Goal: Information Seeking & Learning: Understand process/instructions

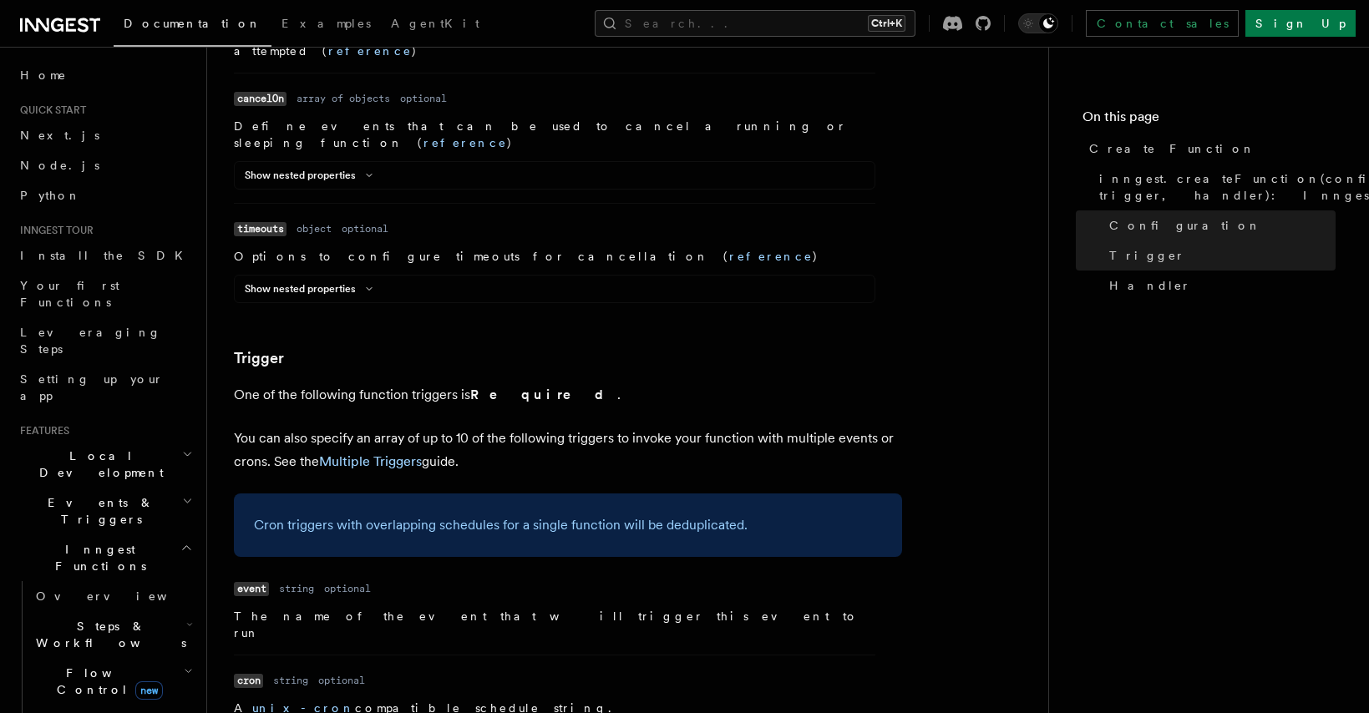
scroll to position [2014, 0]
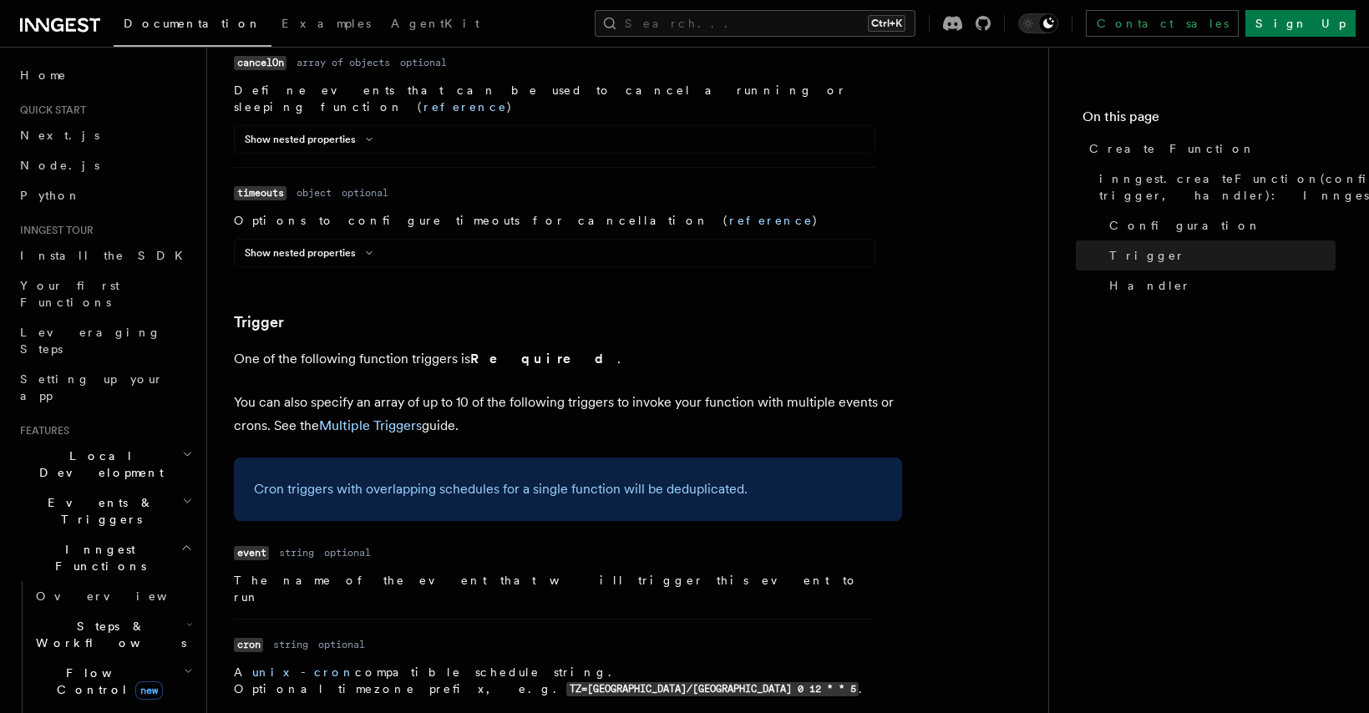
click at [751, 455] on article "References TypeScript SDK Create Function Define your functions using the creat…" at bounding box center [628, 490] width 788 height 4861
click at [644, 572] on p "The name of the event that will trigger this event to run" at bounding box center [554, 588] width 641 height 33
click at [718, 633] on dl "Name cron Type string Required optional Description A unix-cron compatible sche…" at bounding box center [554, 665] width 641 height 65
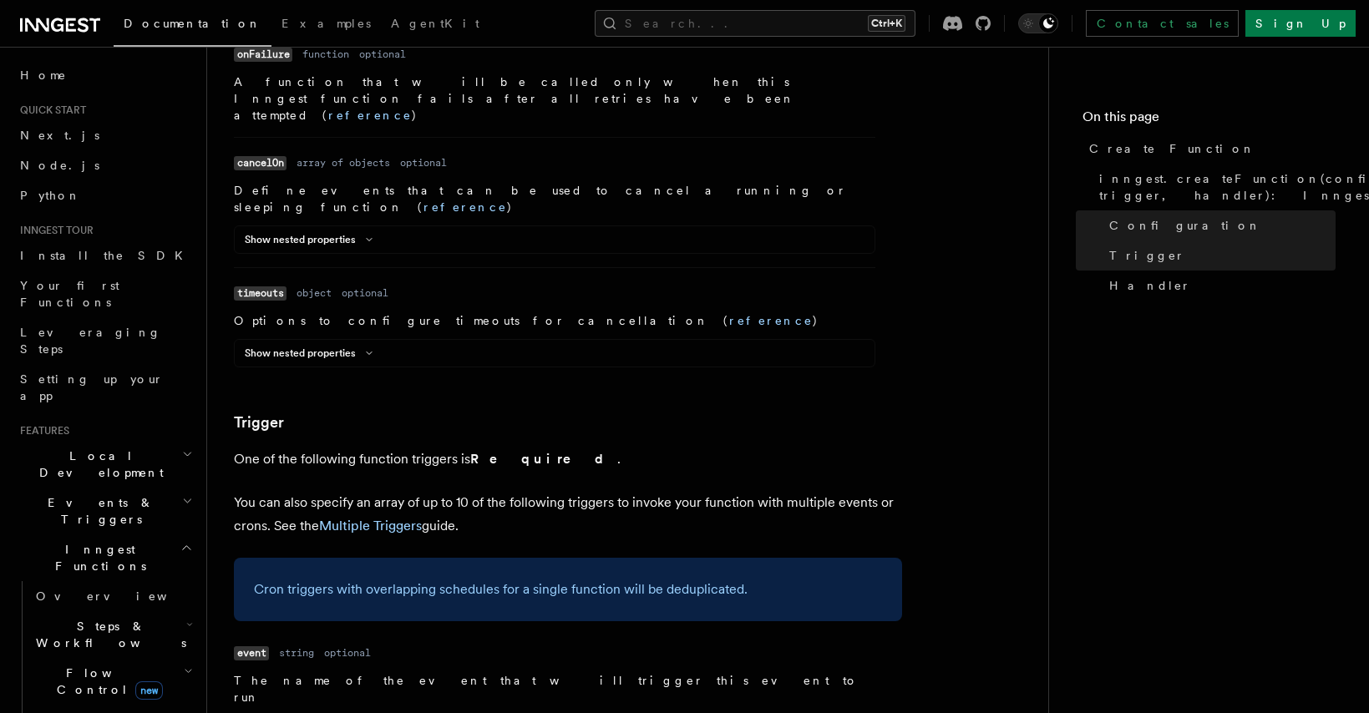
drag, startPoint x: 368, startPoint y: 477, endPoint x: 325, endPoint y: 480, distance: 42.7
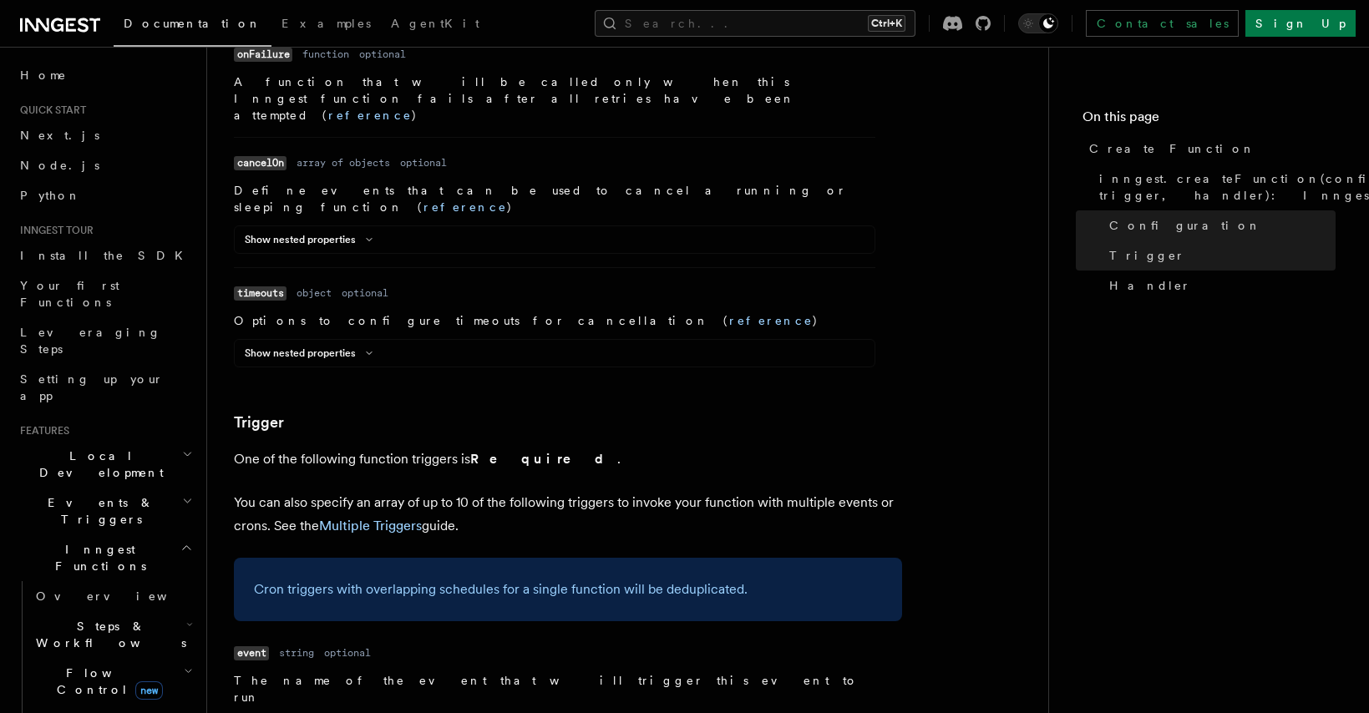
click at [491, 672] on p "The name of the event that will trigger this event to run" at bounding box center [554, 688] width 641 height 33
click at [508, 672] on p "The name of the event that will trigger this event to run" at bounding box center [554, 688] width 641 height 33
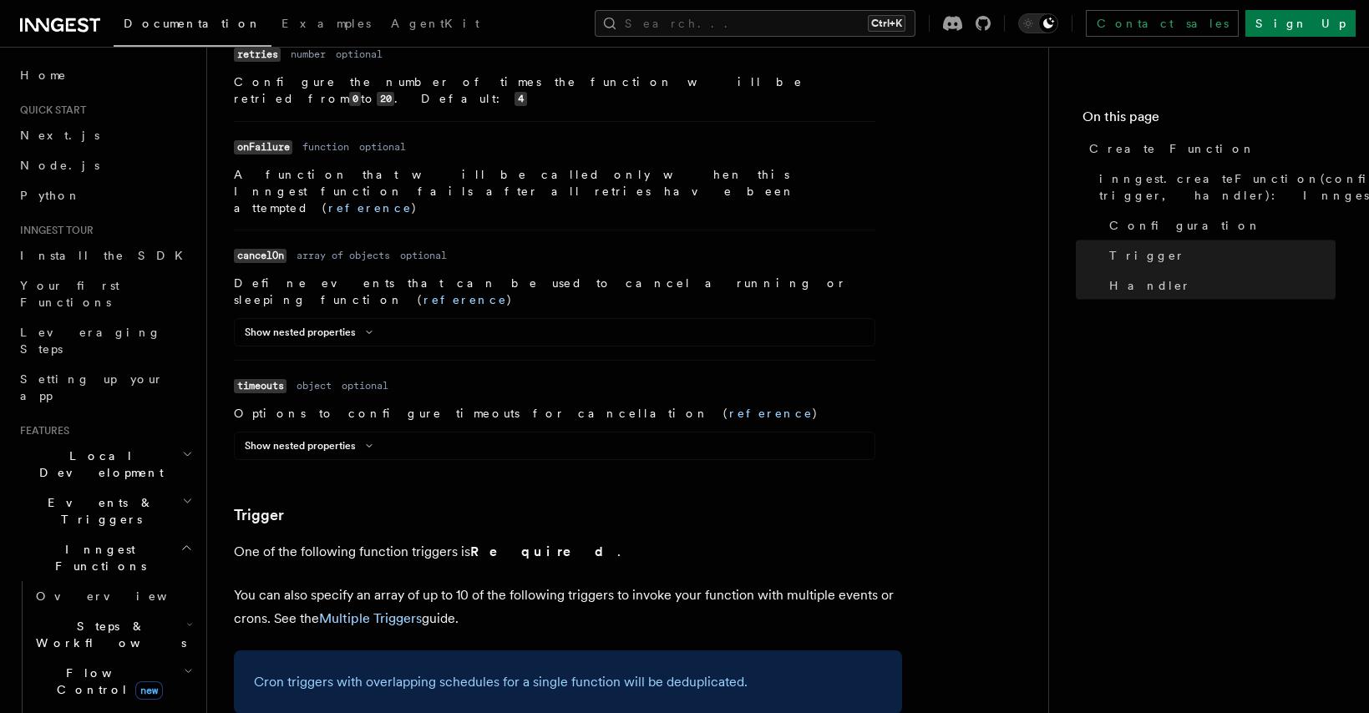
scroll to position [1813, 0]
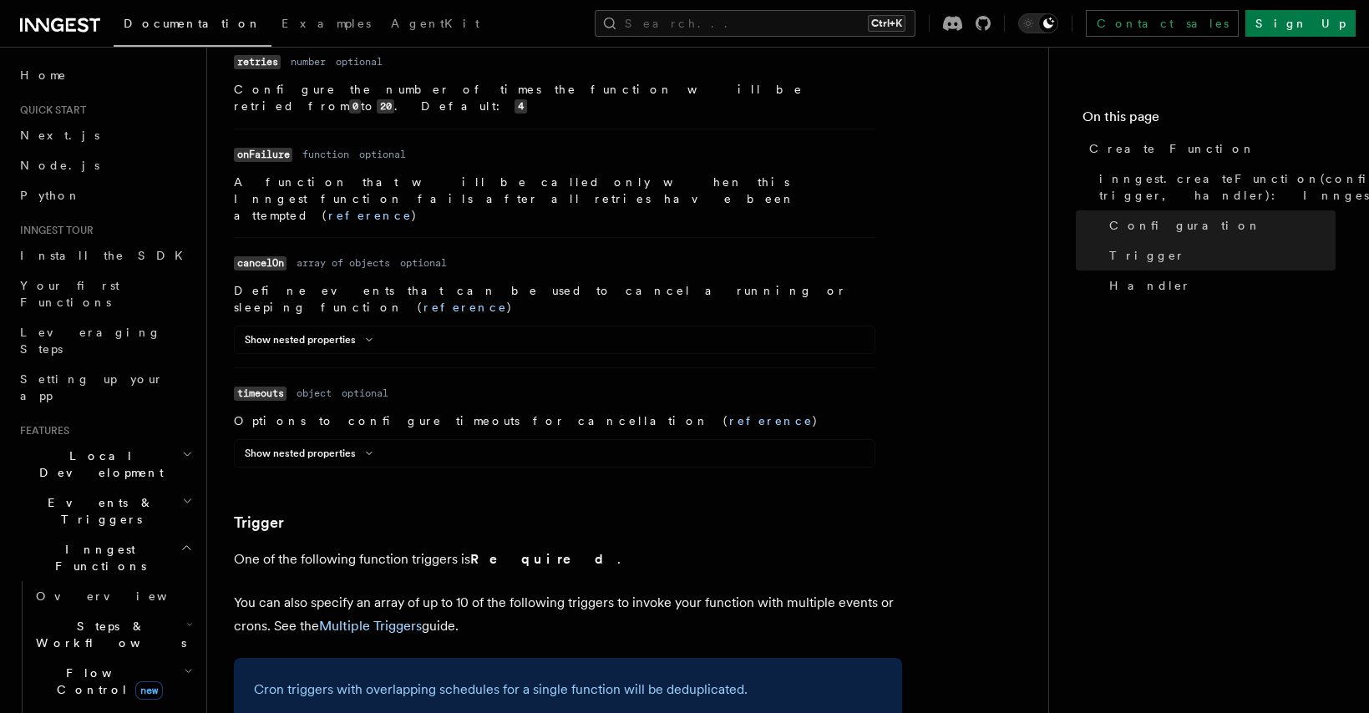
click at [378, 591] on p "You can also specify an array of up to 10 of the following triggers to invoke y…" at bounding box center [568, 614] width 668 height 47
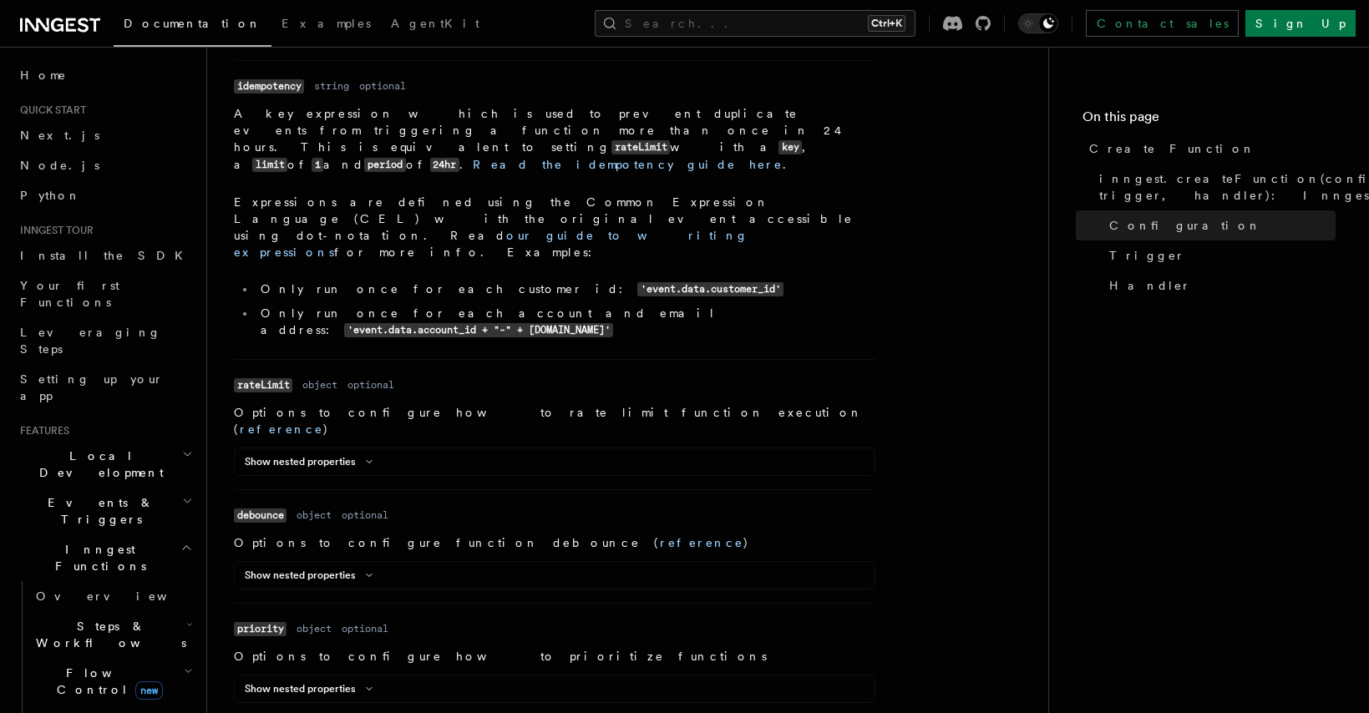
scroll to position [1604, 0]
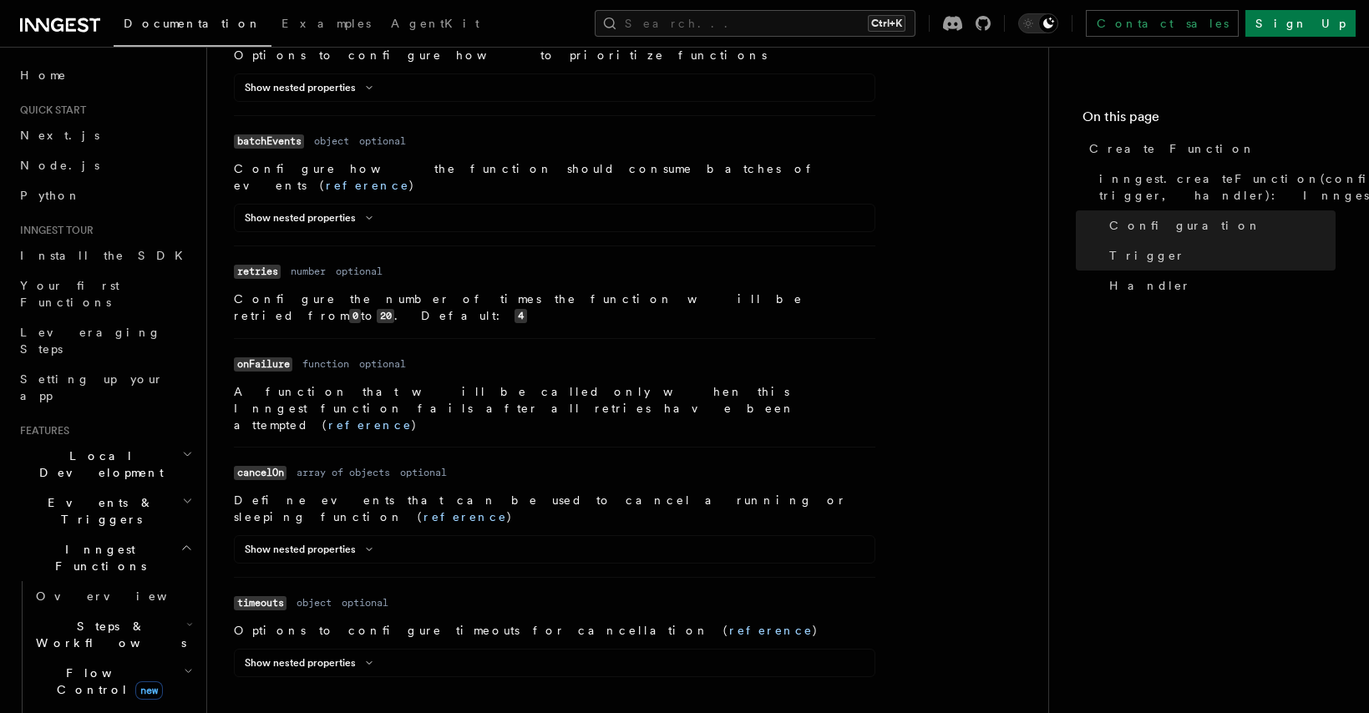
click at [857, 543] on div "Show nested properties" at bounding box center [555, 553] width 640 height 20
click at [1113, 464] on nav "On this page Create Function inngest.createFunction(configuration, trigger, han…" at bounding box center [1208, 380] width 321 height 667
click at [1103, 391] on nav "On this page Create Function inngest.createFunction(configuration, trigger, han…" at bounding box center [1208, 380] width 321 height 667
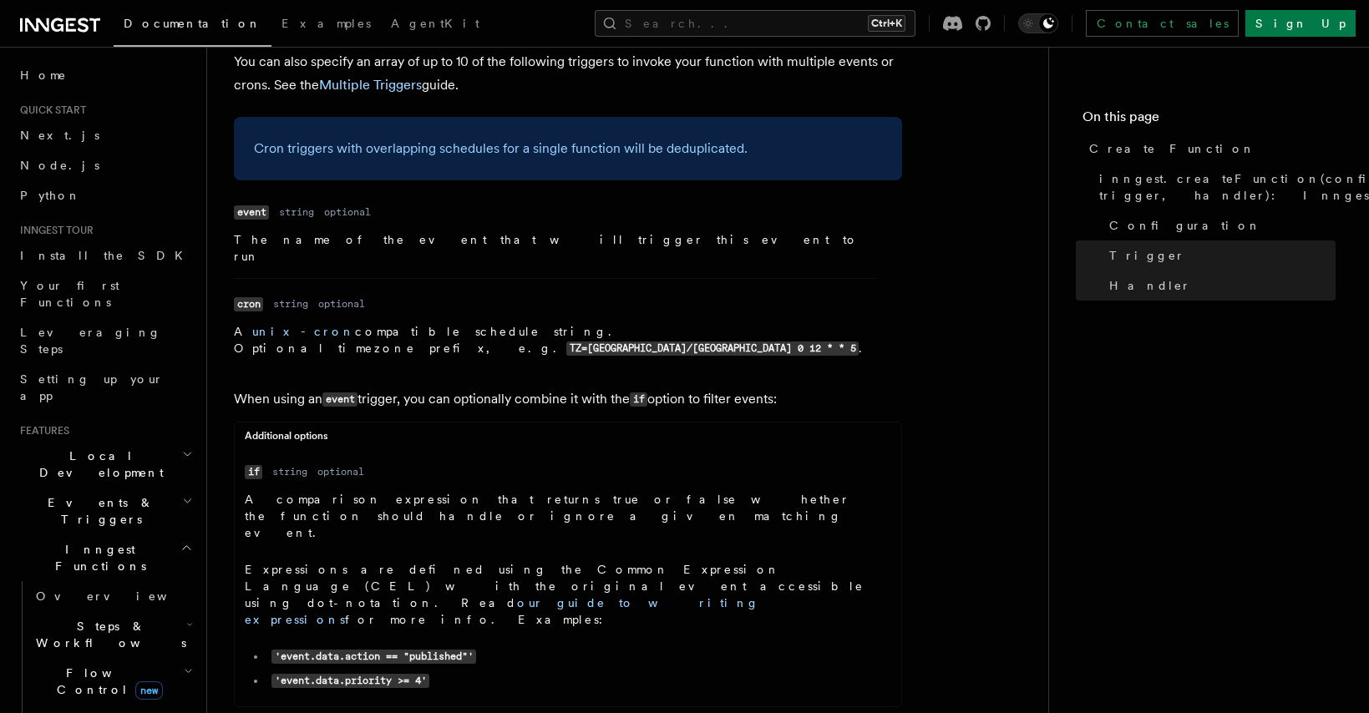
scroll to position [2305, 0]
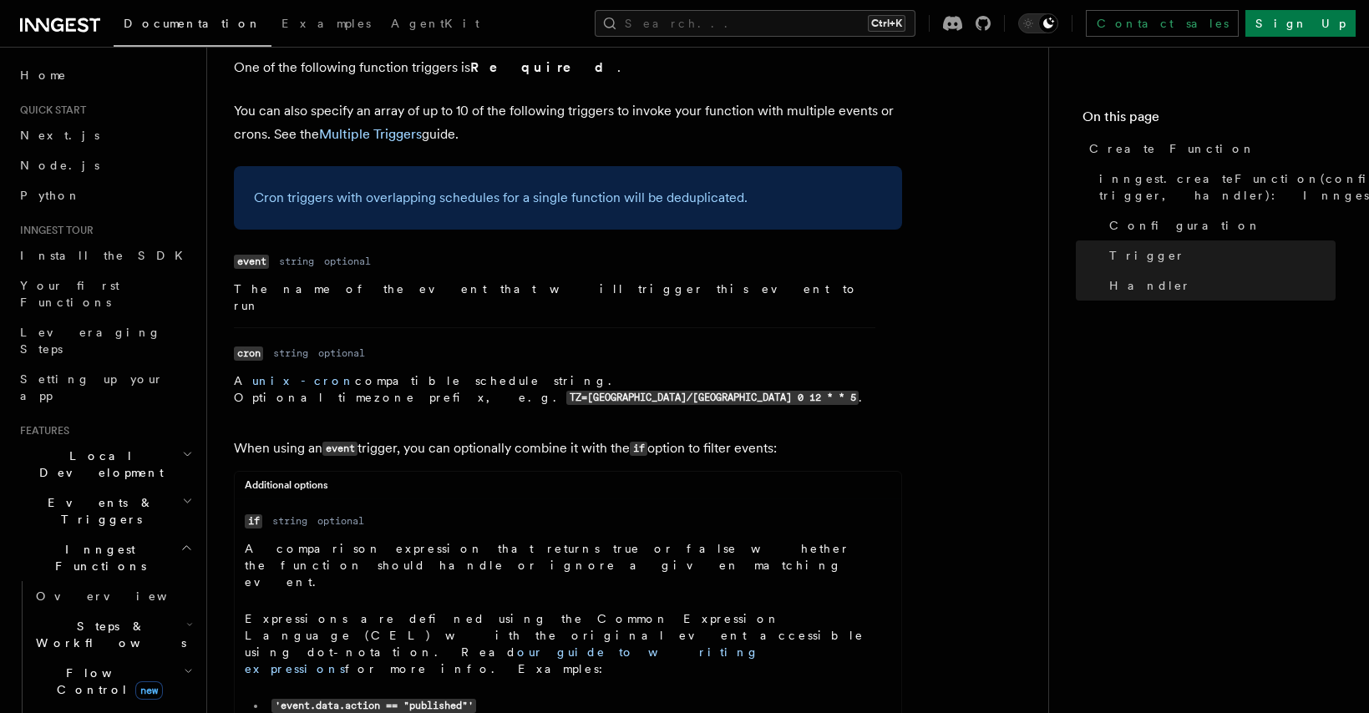
click at [415, 540] on p "A comparison expression that returns true or false whether the function should …" at bounding box center [555, 565] width 621 height 50
click at [280, 437] on p "When using an event trigger, you can optionally combine it with the if option t…" at bounding box center [568, 449] width 668 height 24
click at [280, 373] on p "A unix-cron compatible schedule string. Optional timezone prefix, e.g. TZ=Europ…" at bounding box center [554, 390] width 641 height 34
click at [379, 373] on p "A unix-cron compatible schedule string. Optional timezone prefix, e.g. TZ=Europ…" at bounding box center [554, 390] width 641 height 34
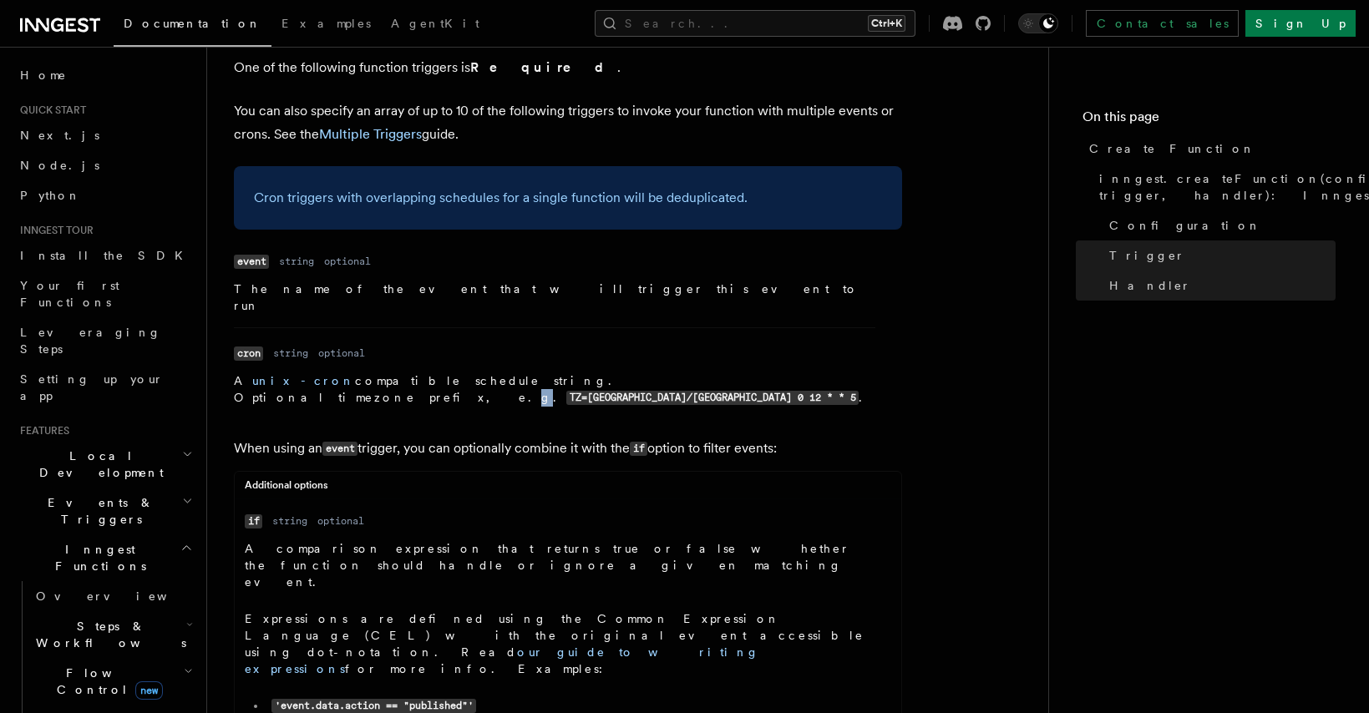
click at [379, 373] on p "A unix-cron compatible schedule string. Optional timezone prefix, e.g. TZ=Europ…" at bounding box center [554, 390] width 641 height 34
click at [433, 437] on p "When using an event trigger, you can optionally combine it with the if option t…" at bounding box center [568, 449] width 668 height 24
drag, startPoint x: 791, startPoint y: 180, endPoint x: 225, endPoint y: 179, distance: 566.3
click at [225, 179] on div "References TypeScript SDK Create Function Define your functions using the creat…" at bounding box center [654, 162] width 895 height 4935
click at [282, 437] on p "When using an event trigger, you can optionally combine it with the if option t…" at bounding box center [568, 449] width 668 height 24
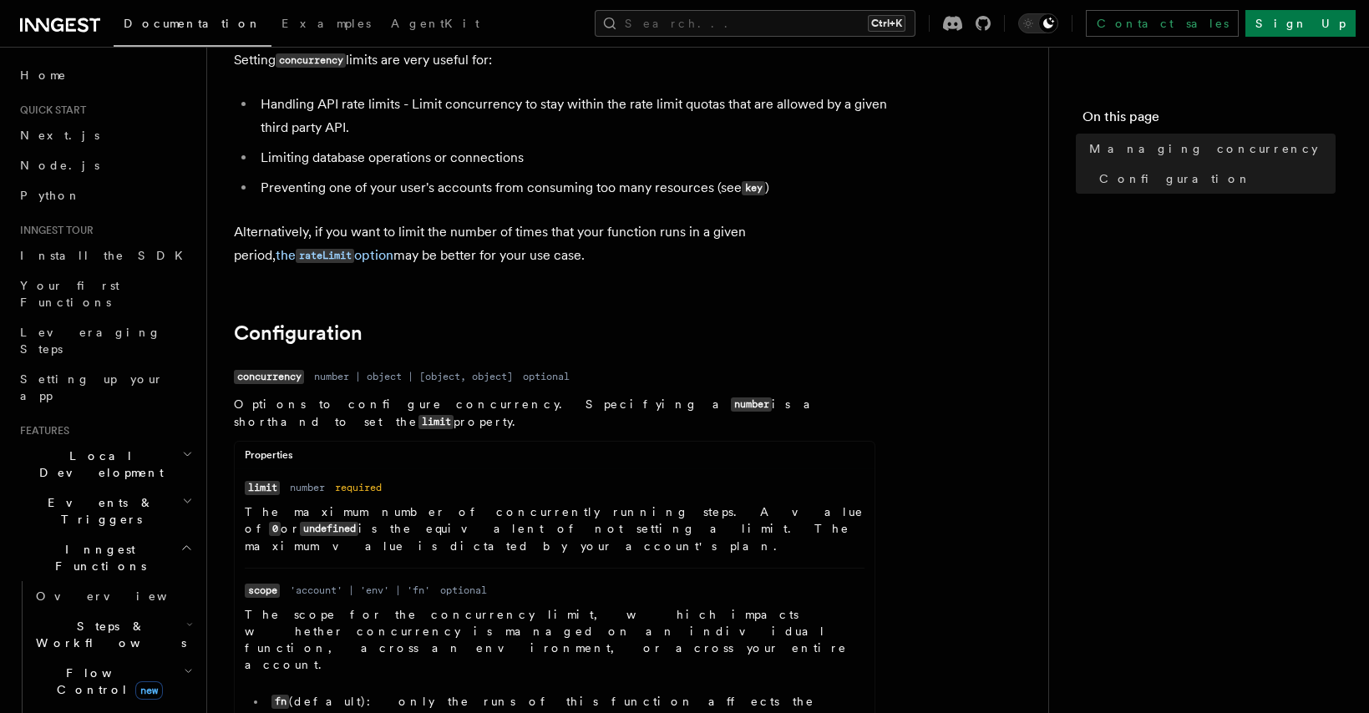
scroll to position [1104, 0]
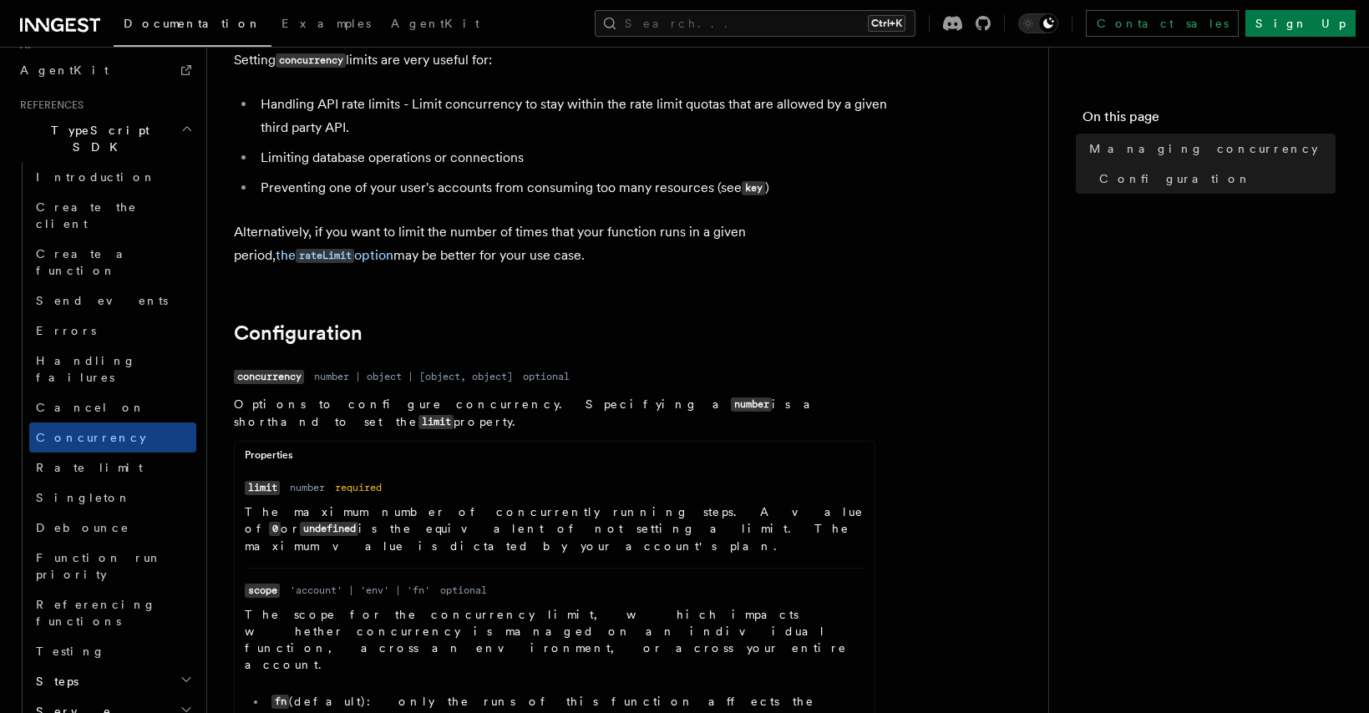
click at [357, 409] on p "Options to configure concurrency. Specifying a number is a shorthand to set the…" at bounding box center [554, 413] width 641 height 35
click at [446, 285] on article "References TypeScript SDK Managing concurrency Limit the number of concurrently…" at bounding box center [628, 699] width 788 height 2159
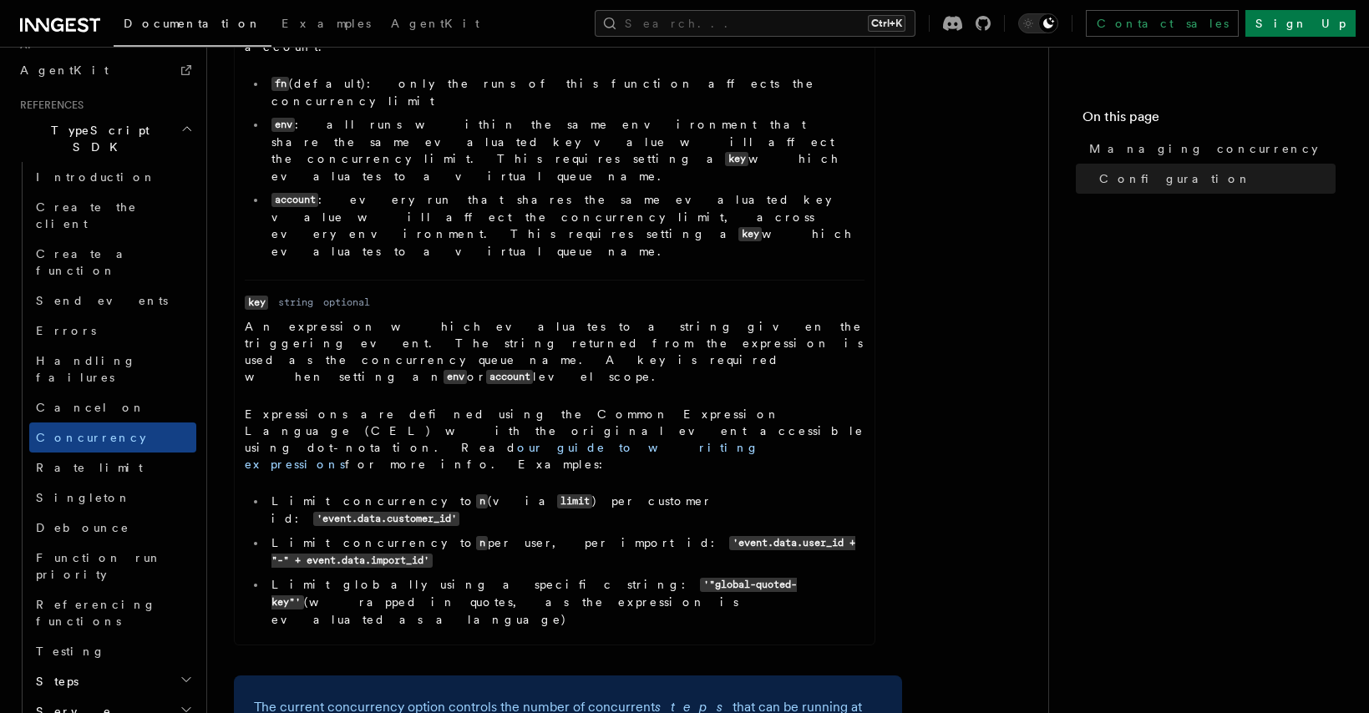
scroll to position [1103, 0]
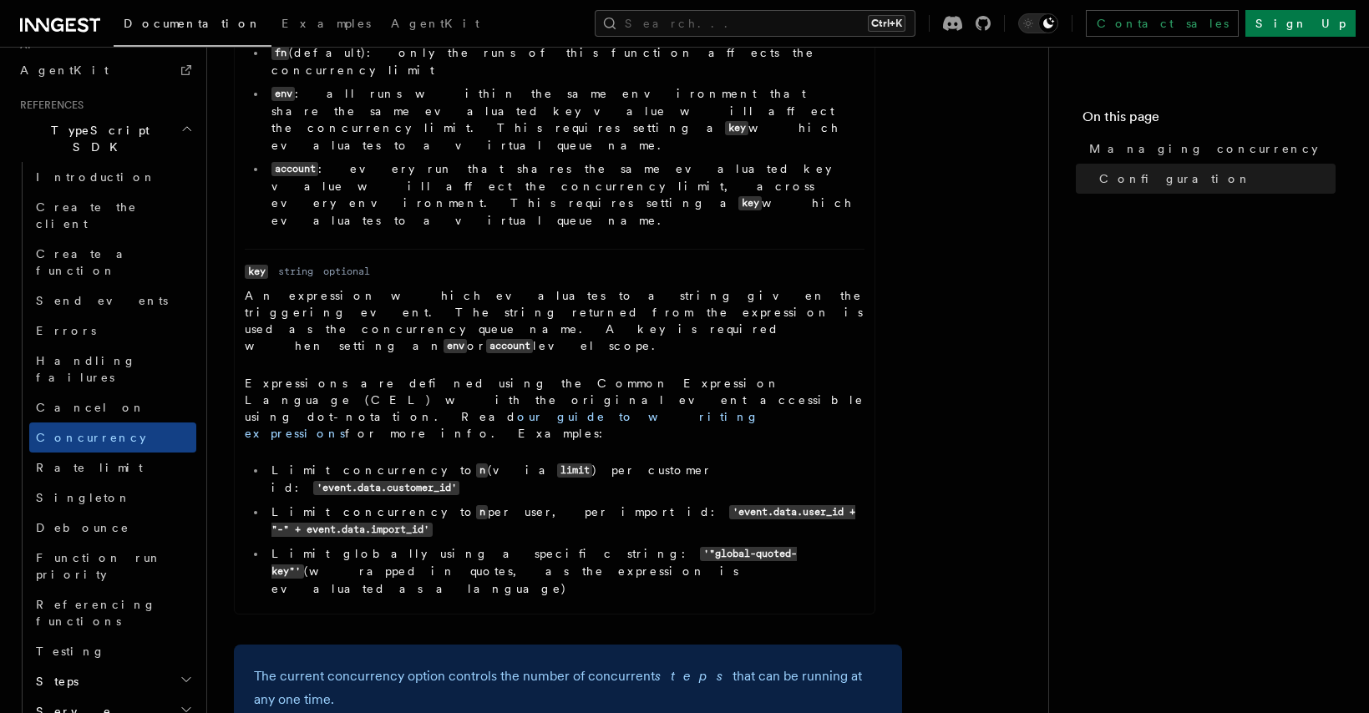
click at [390, 366] on article "References TypeScript SDK Managing concurrency Limit the number of concurrently…" at bounding box center [628, 50] width 788 height 2159
click at [416, 365] on article "References TypeScript SDK Managing concurrency Limit the number of concurrently…" at bounding box center [628, 50] width 788 height 2159
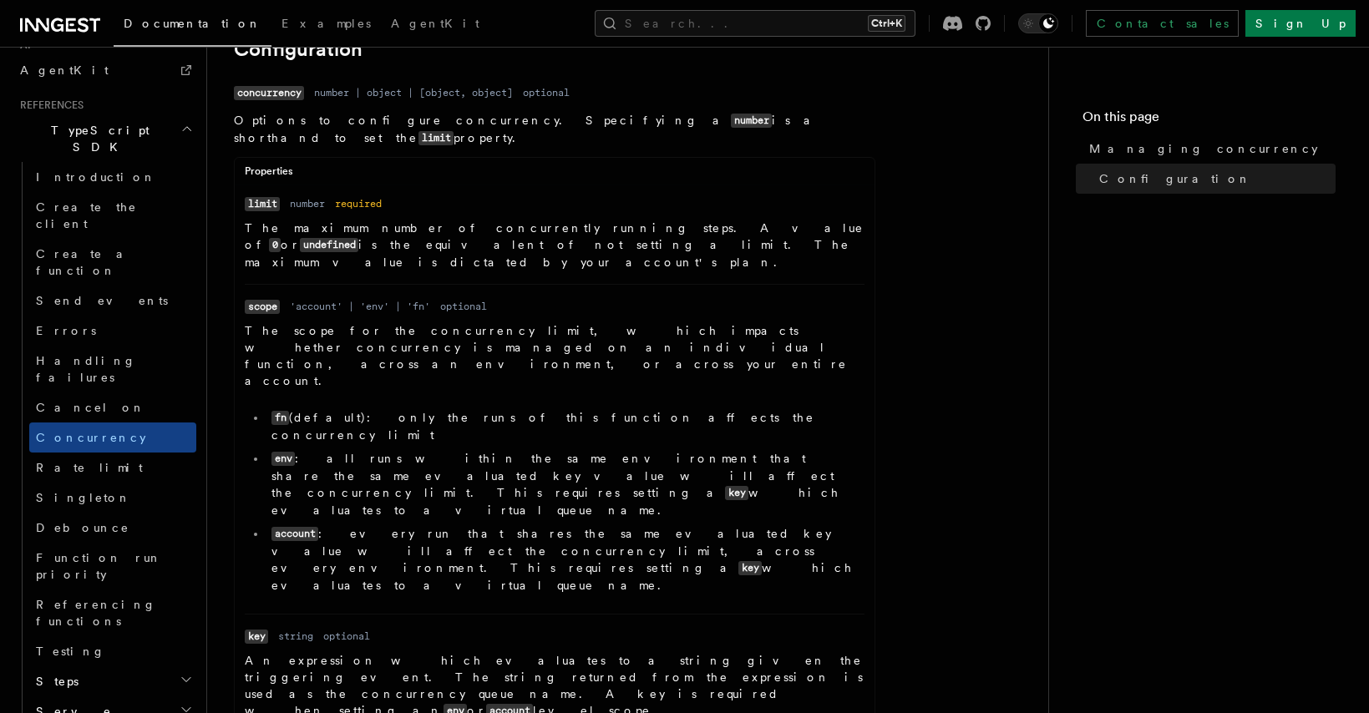
scroll to position [702, 0]
